Goal: Find specific page/section: Find specific page/section

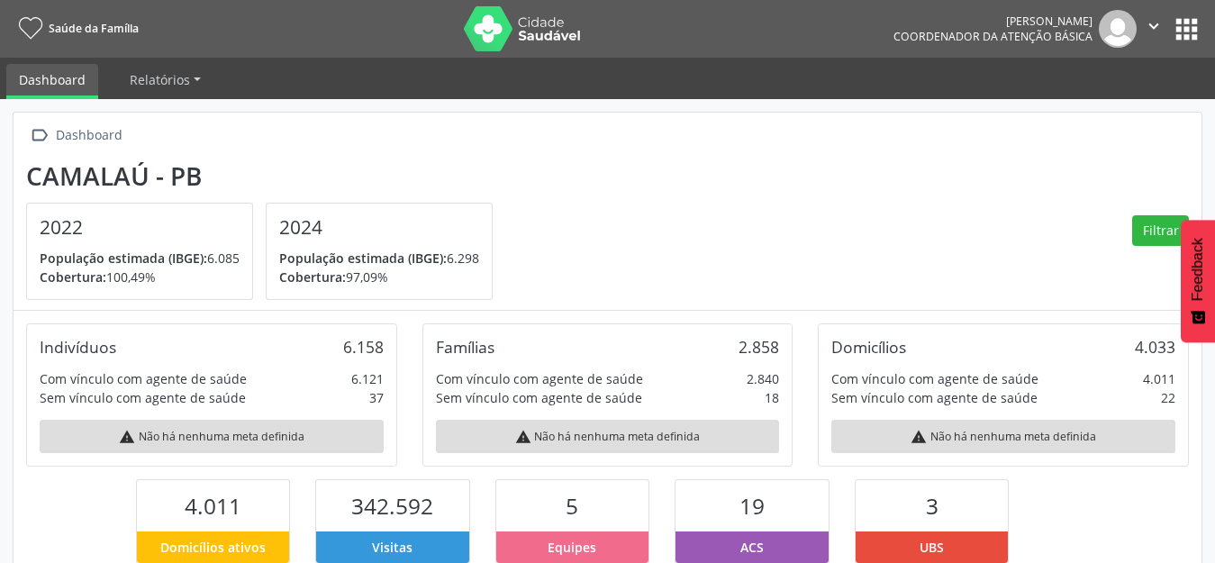
scroll to position [299, 395]
click at [1187, 30] on button "apps" at bounding box center [1187, 30] width 32 height 32
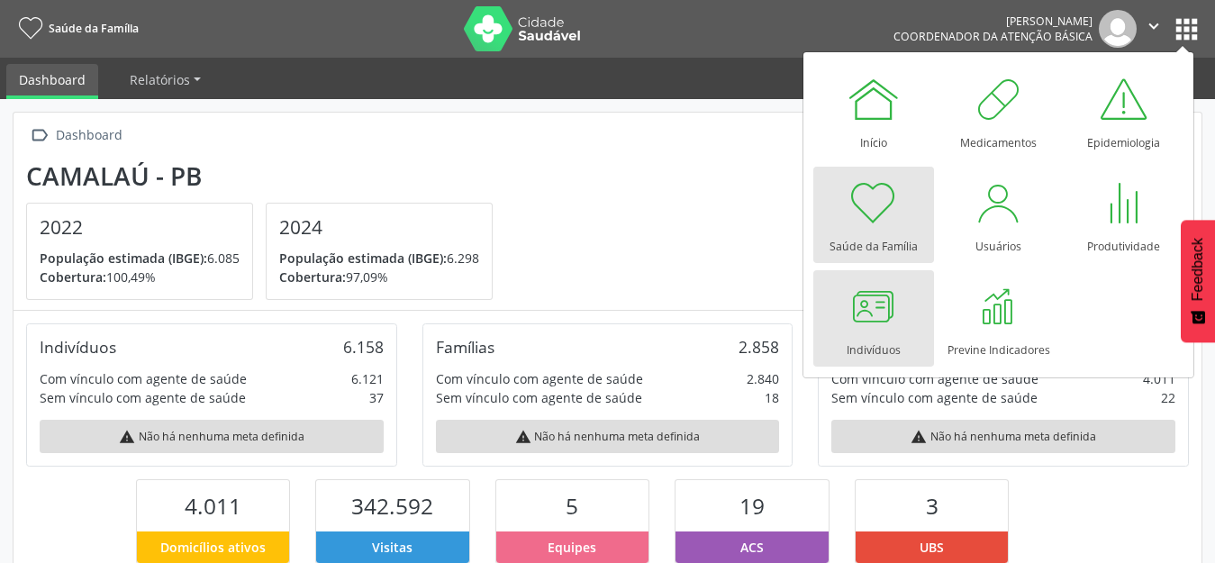
click at [892, 318] on div at bounding box center [873, 306] width 54 height 54
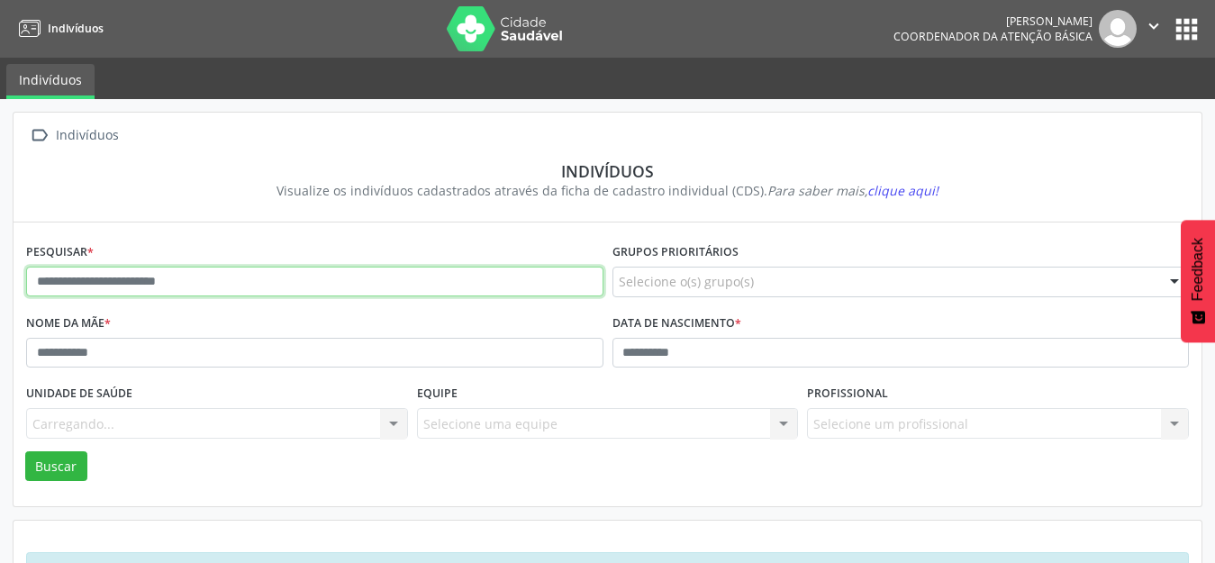
click at [77, 288] on input "text" at bounding box center [314, 282] width 577 height 31
type input "**********"
click at [25, 451] on button "Buscar" at bounding box center [56, 466] width 62 height 31
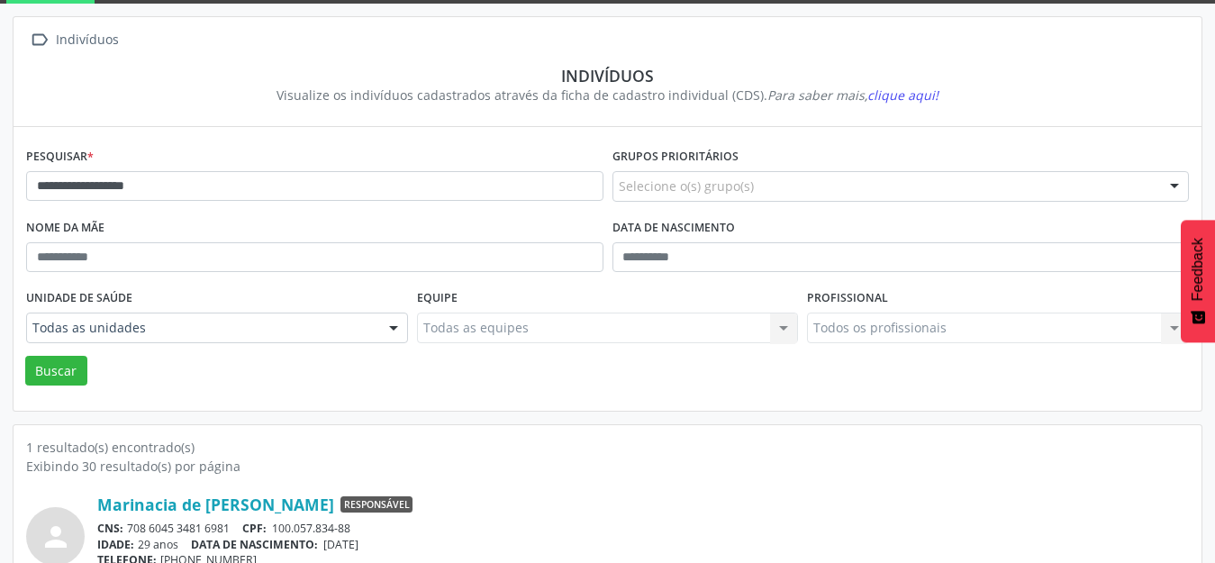
scroll to position [172, 0]
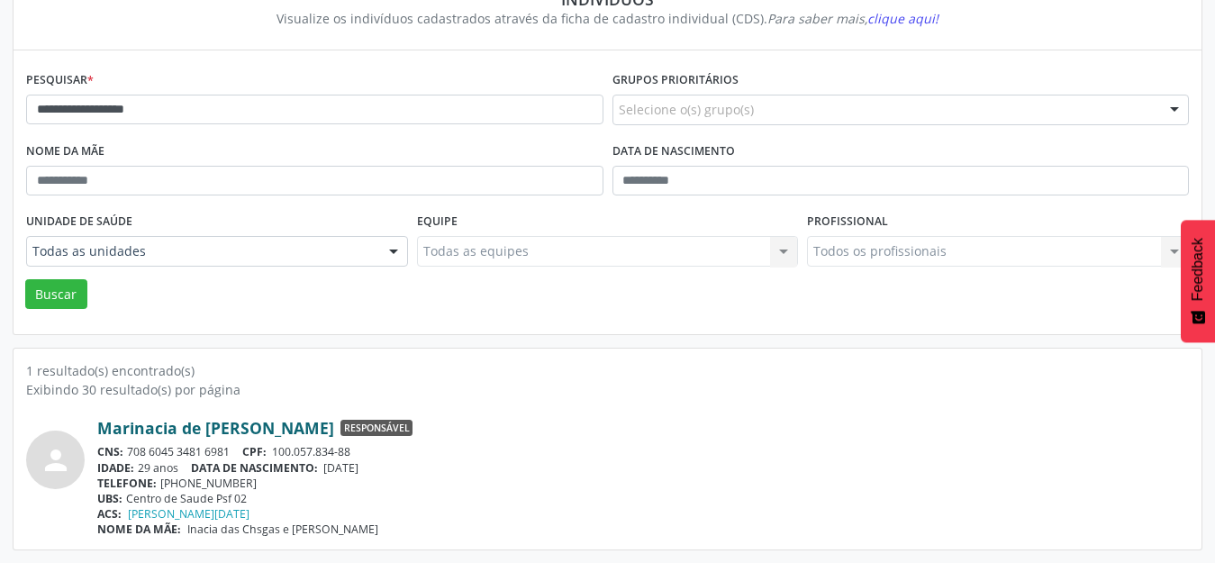
click at [222, 427] on link "Marinacia de Fatima Silva" at bounding box center [215, 428] width 237 height 20
